Goal: Check status

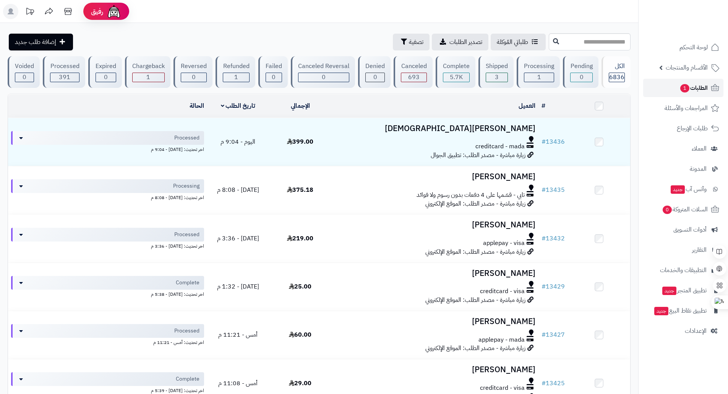
click at [708, 93] on link "الطلبات 1" at bounding box center [683, 88] width 80 height 18
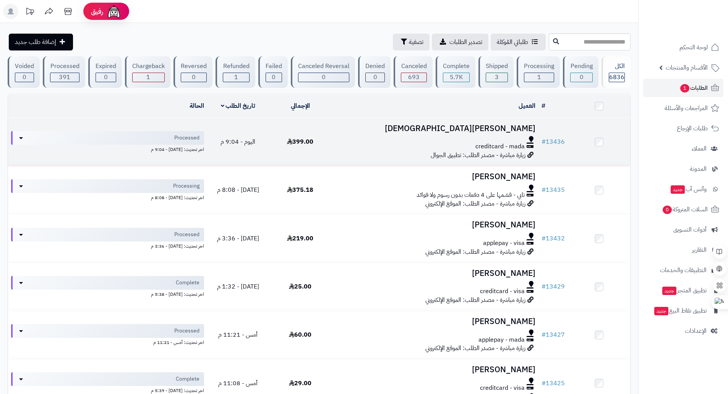
click at [412, 140] on div at bounding box center [435, 139] width 201 height 6
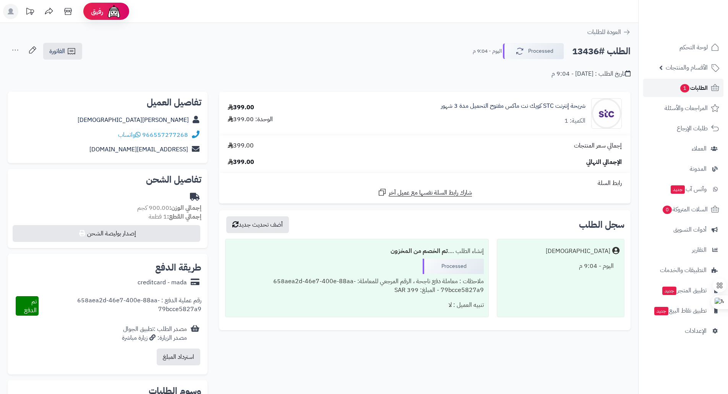
click at [712, 91] on icon at bounding box center [715, 87] width 8 height 7
